Goal: Task Accomplishment & Management: Manage account settings

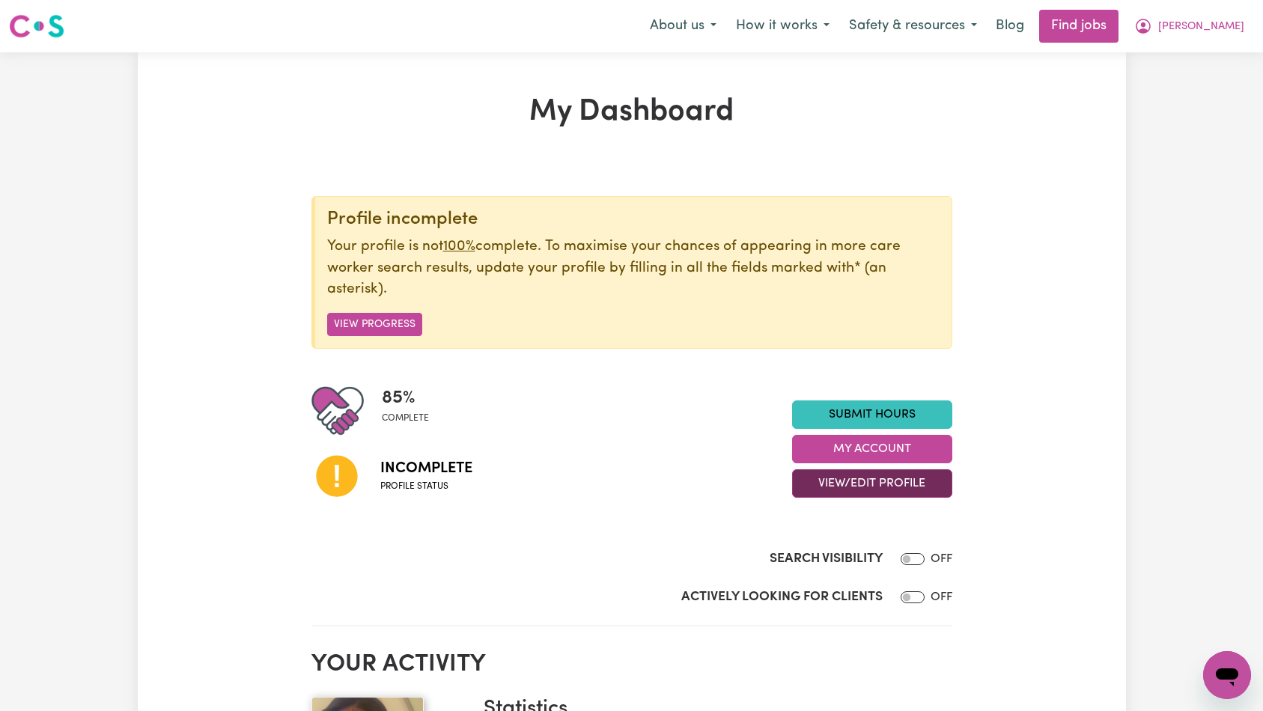
click at [857, 480] on button "View/Edit Profile" at bounding box center [872, 483] width 160 height 28
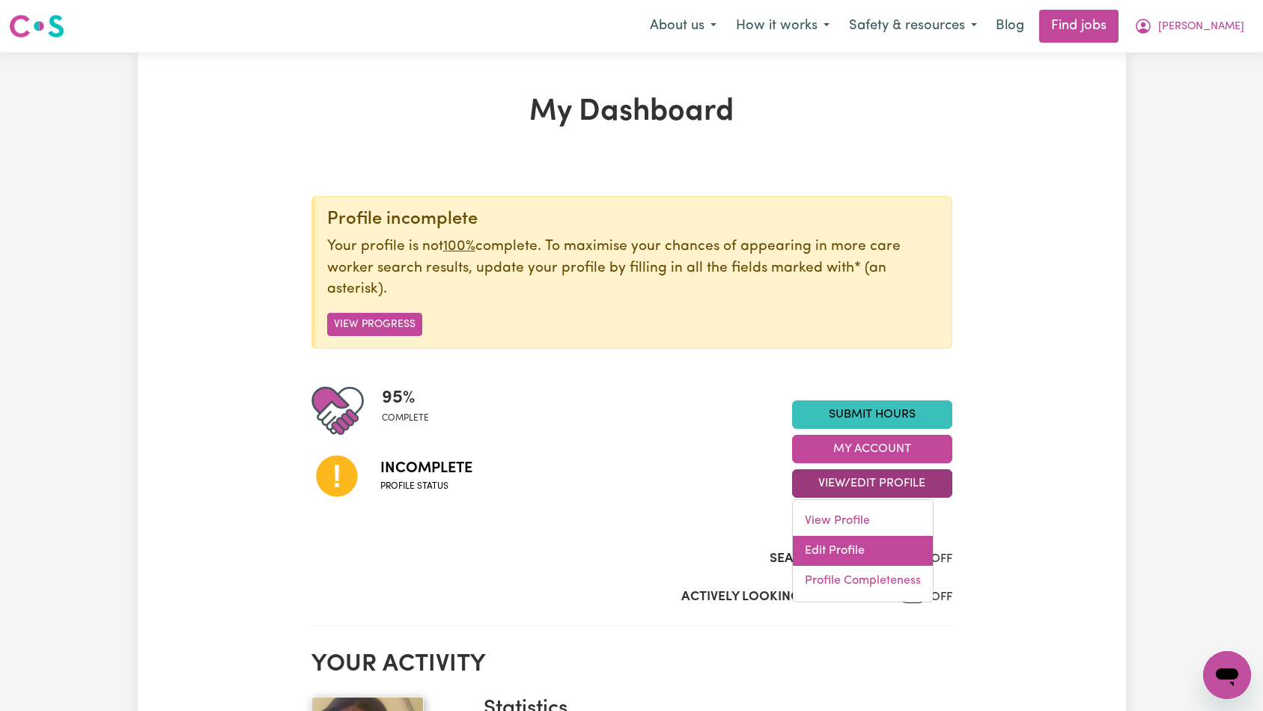
click at [860, 556] on link "Edit Profile" at bounding box center [863, 551] width 140 height 30
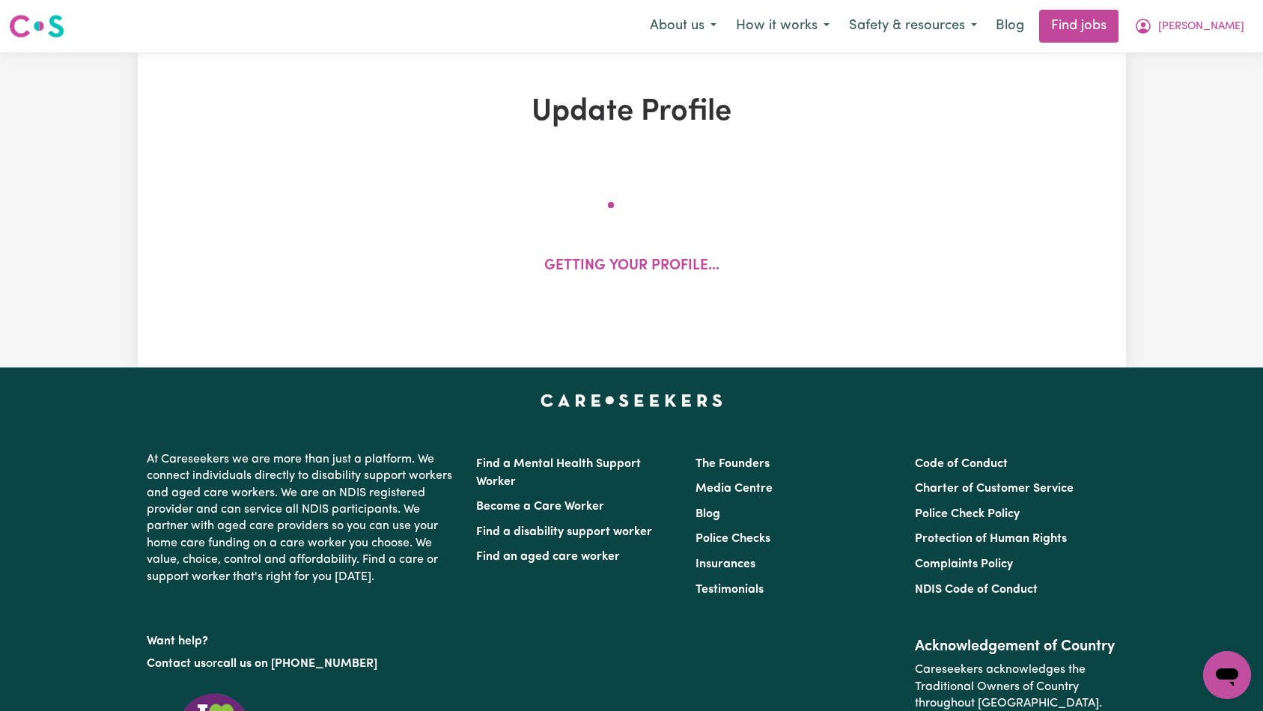
select select "[DEMOGRAPHIC_DATA]"
select select "Australian PR"
select select "Studying a healthcare related degree or qualification"
select select "40"
select select "45"
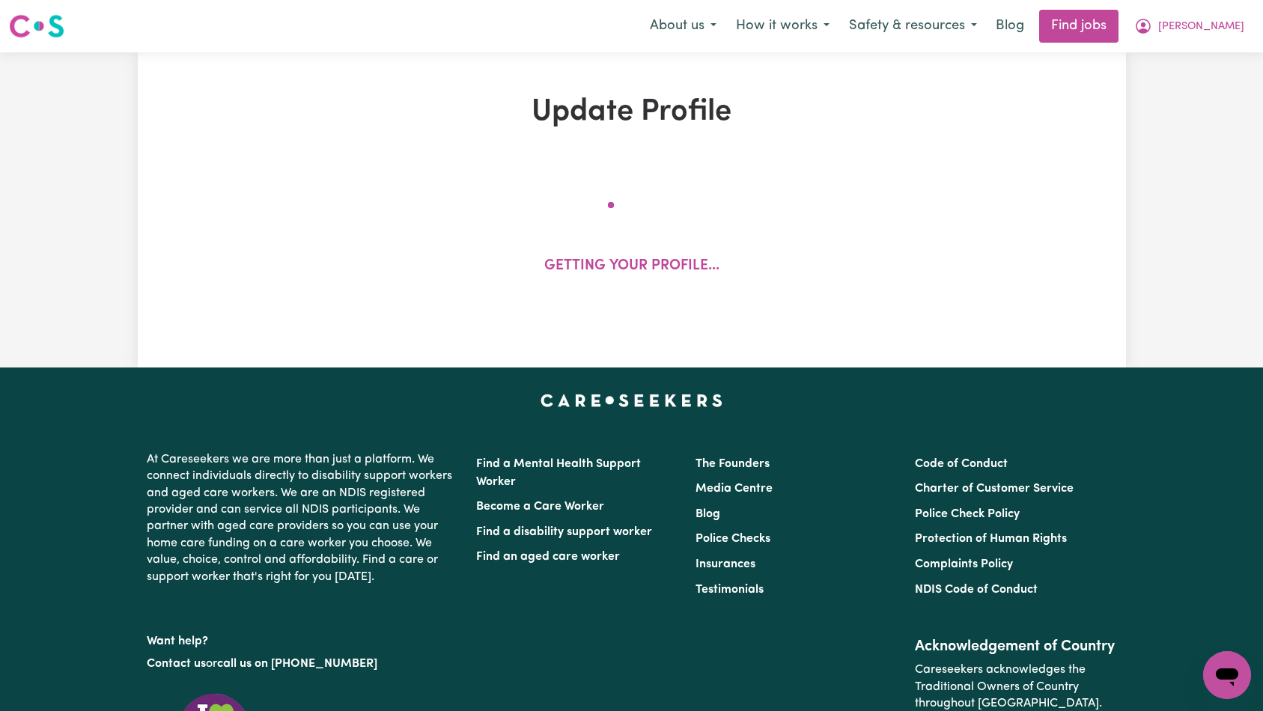
select select "50"
select select "53"
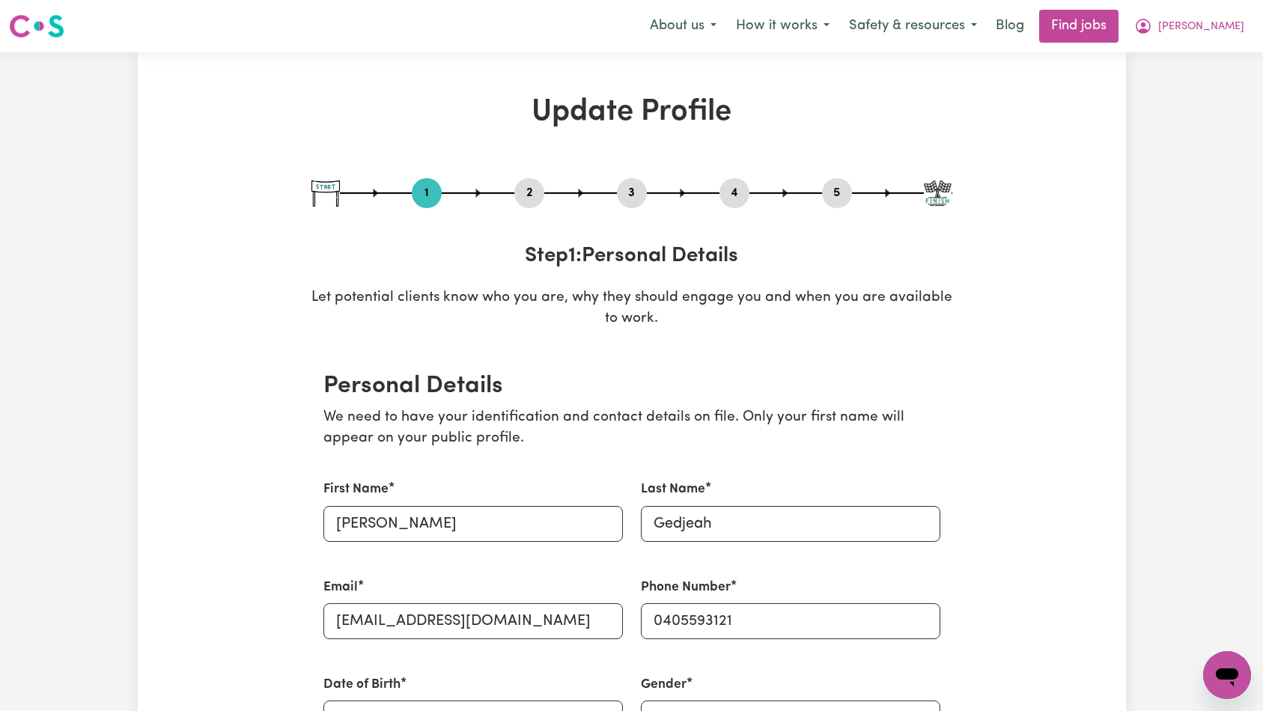
click at [825, 205] on div "1 2 3 4 5" at bounding box center [631, 193] width 641 height 30
click at [837, 198] on button "5" at bounding box center [837, 192] width 30 height 19
select select "I am providing services by being employed by an organisation"
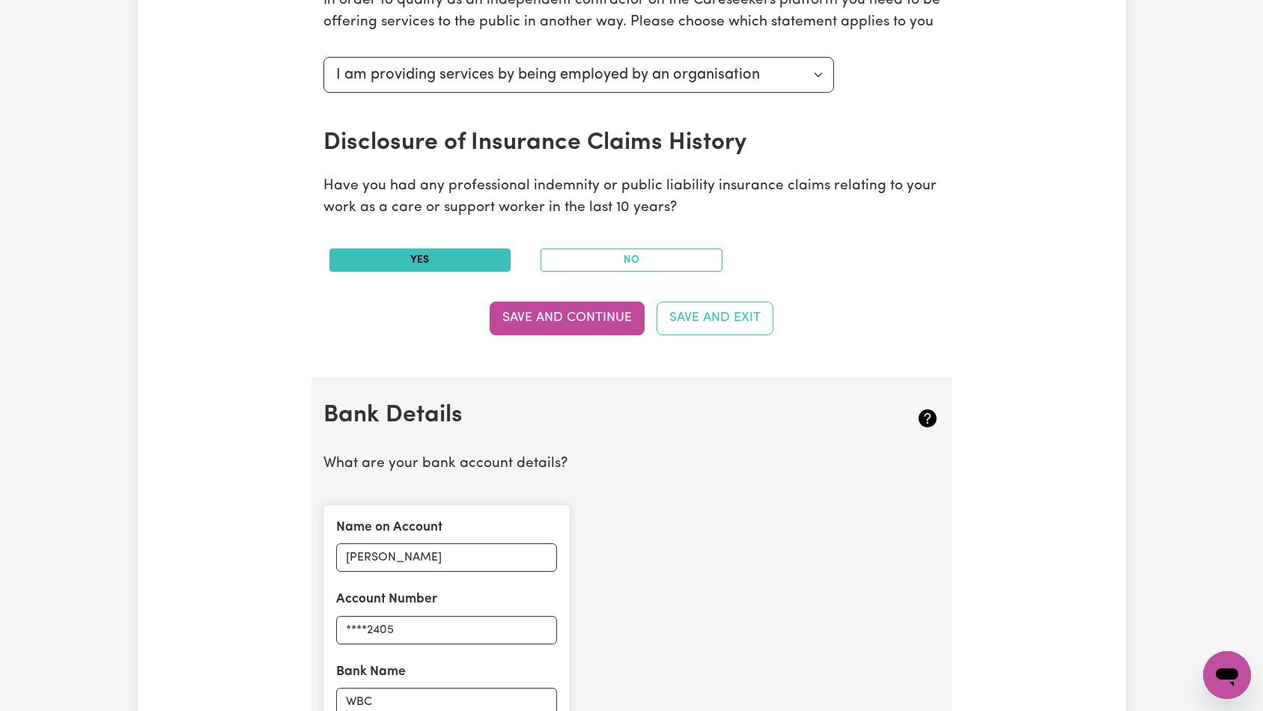
scroll to position [715, 0]
